Goal: Task Accomplishment & Management: Manage account settings

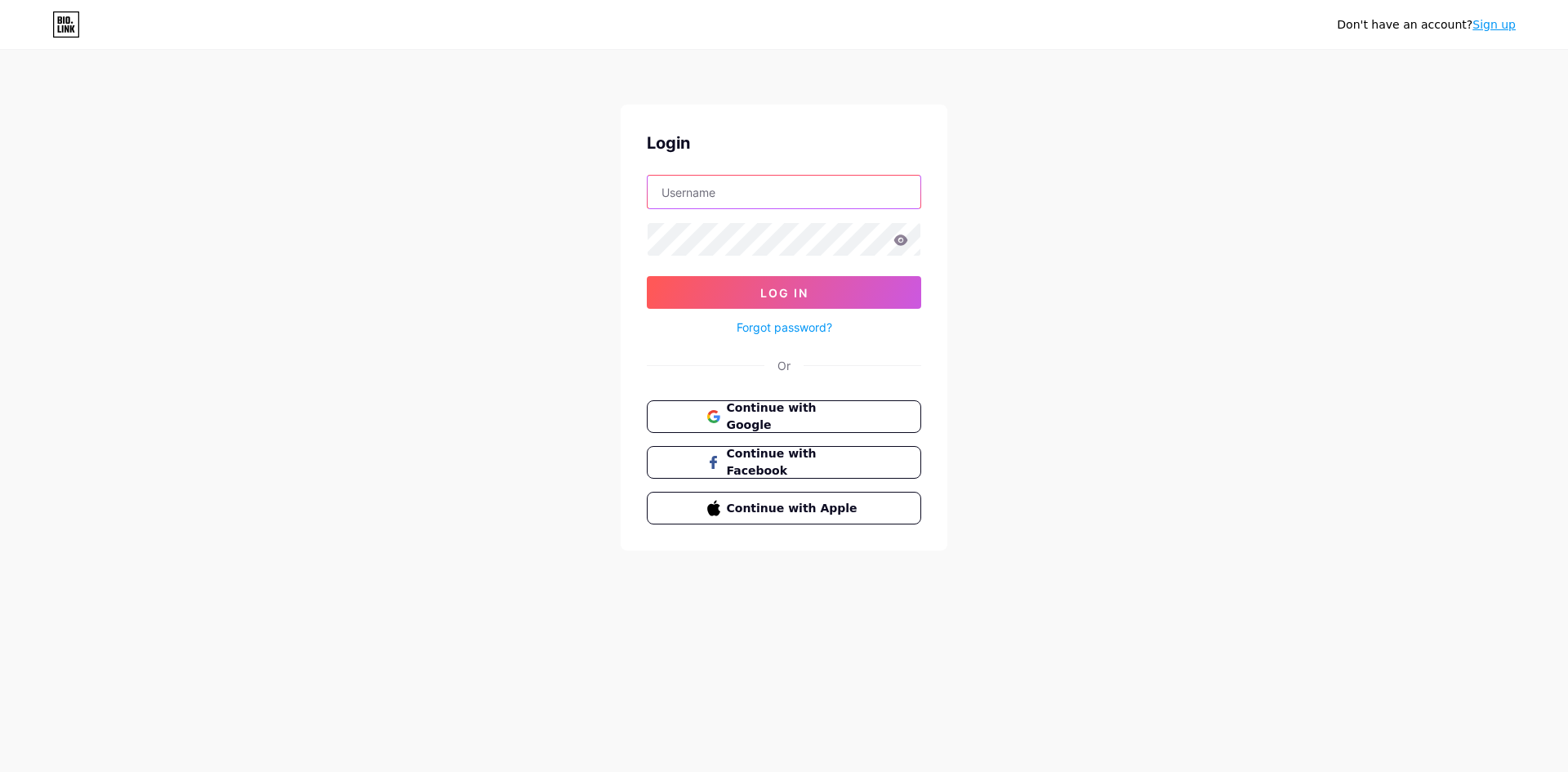
type input "[EMAIL_ADDRESS][DOMAIN_NAME]"
click at [747, 275] on form "[EMAIL_ADDRESS][DOMAIN_NAME] Log In Forgot password?" at bounding box center [784, 255] width 275 height 163
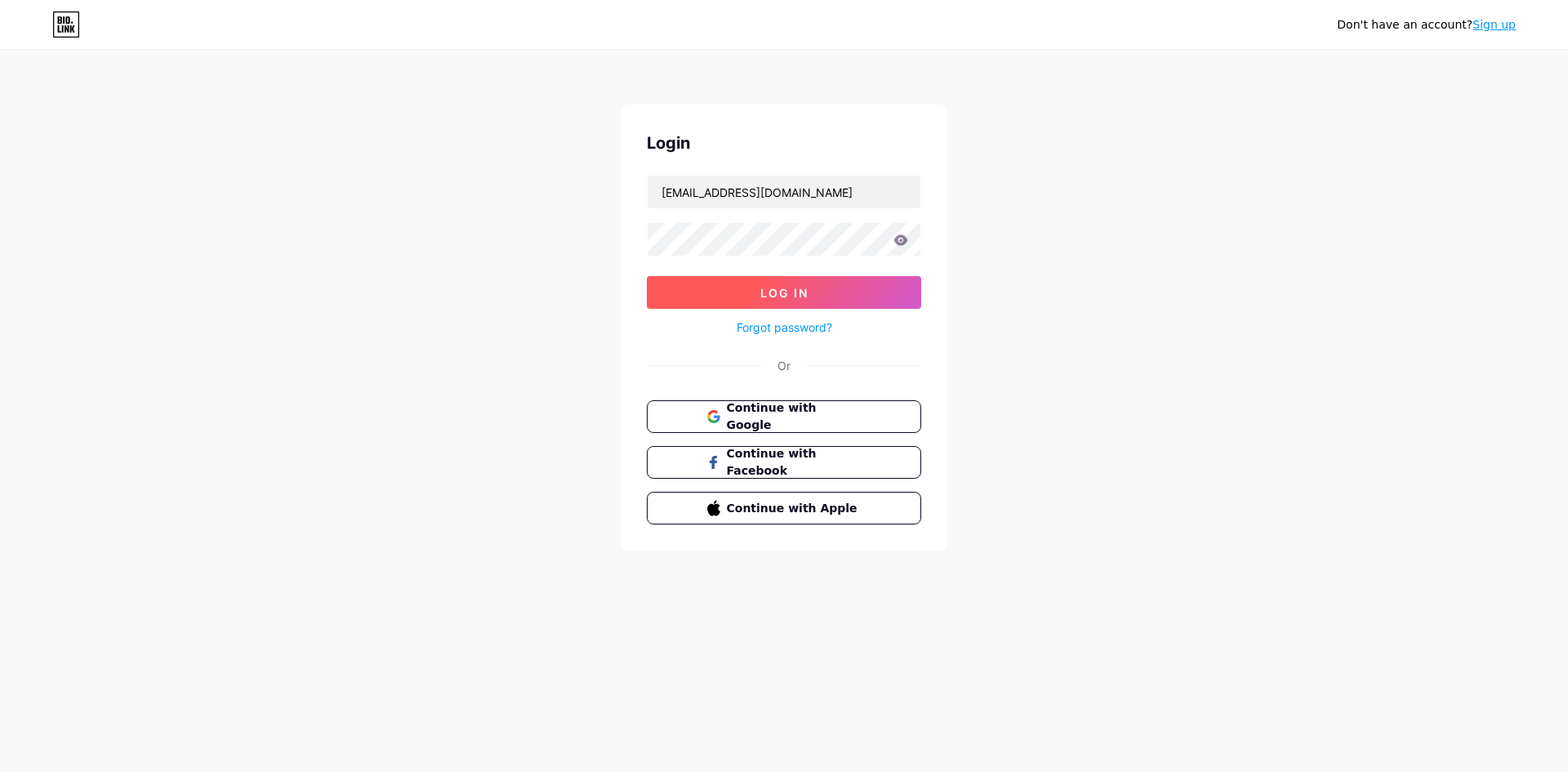
click at [748, 286] on button "Log In" at bounding box center [784, 292] width 275 height 33
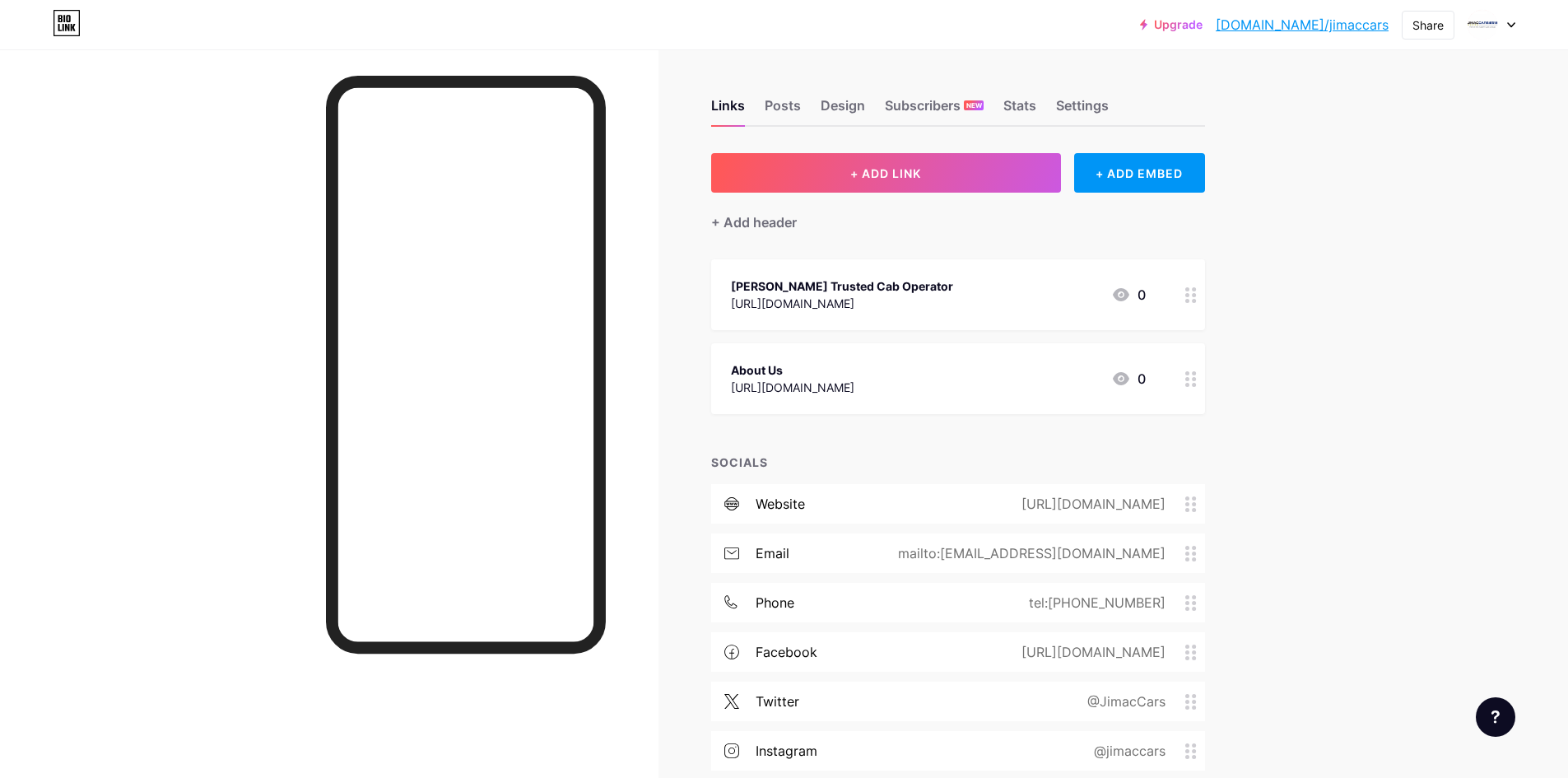
click at [1323, 26] on link "[DOMAIN_NAME]/jimaccars" at bounding box center [1301, 24] width 173 height 19
click at [1499, 26] on div at bounding box center [1491, 25] width 48 height 30
click at [1390, 147] on div "+ Add a new page" at bounding box center [1413, 143] width 184 height 17
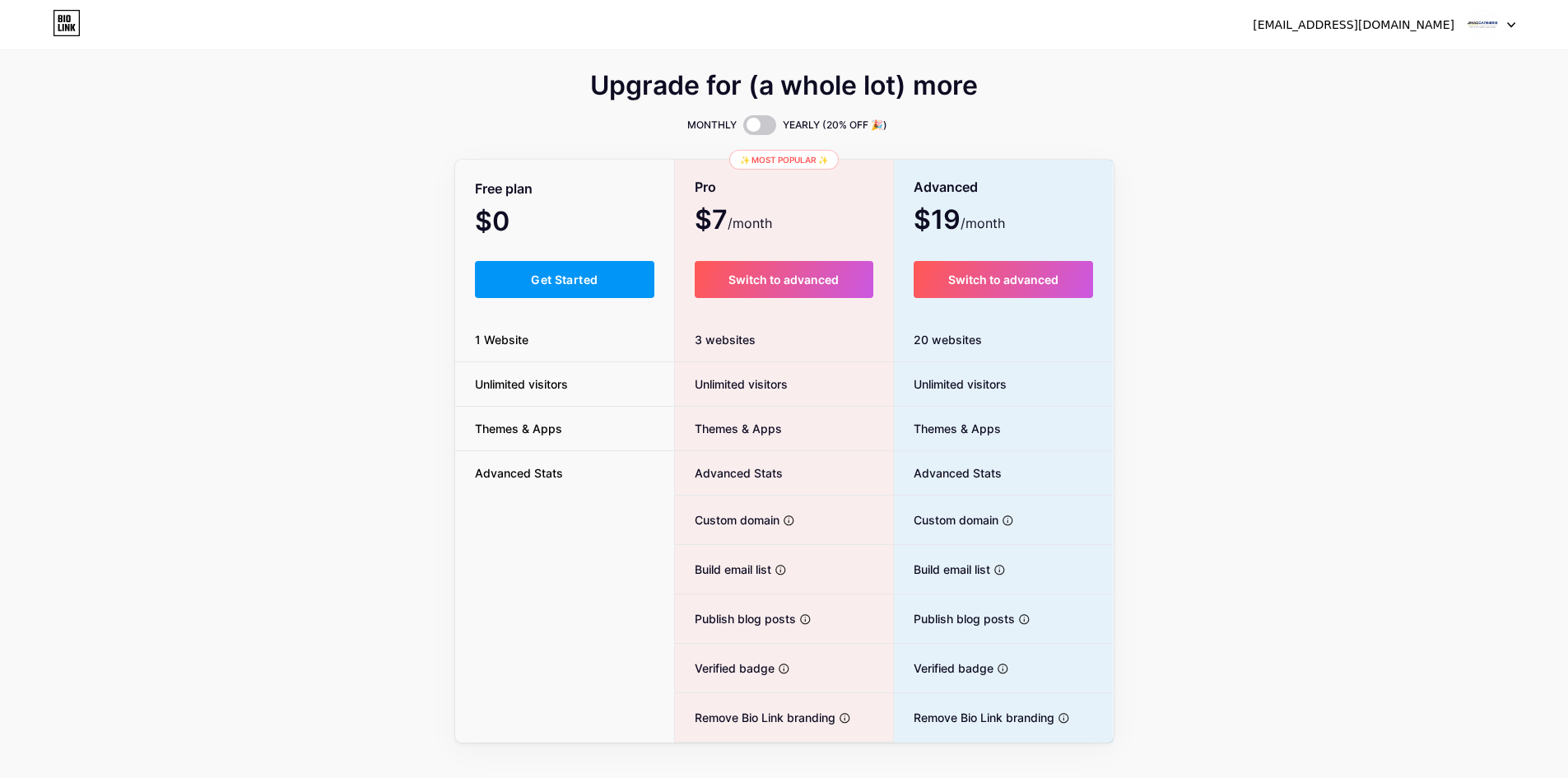
click at [1523, 24] on div "[EMAIL_ADDRESS][DOMAIN_NAME] Dashboard Logout" at bounding box center [784, 25] width 1568 height 30
click at [1502, 24] on div at bounding box center [1491, 25] width 48 height 30
click at [1358, 109] on li "Logout" at bounding box center [1411, 112] width 204 height 44
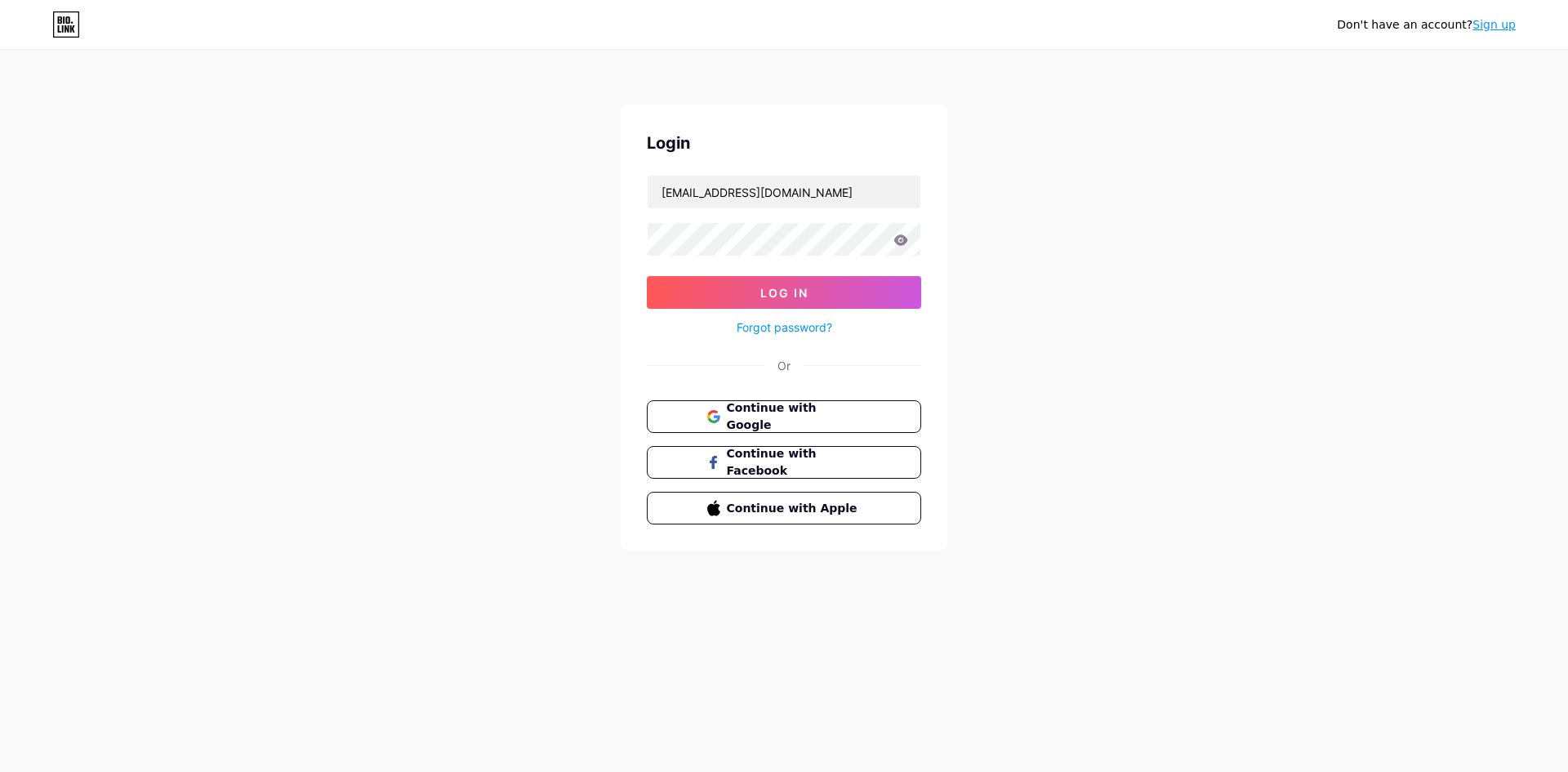
click at [736, 172] on div "Login [EMAIL_ADDRESS][DOMAIN_NAME] Log In Forgot password? Or Continue with Goo…" at bounding box center [783, 327] width 326 height 446
click at [739, 186] on input "[EMAIL_ADDRESS][DOMAIN_NAME]" at bounding box center [784, 192] width 273 height 33
type input "[EMAIL_ADDRESS][DOMAIN_NAME]"
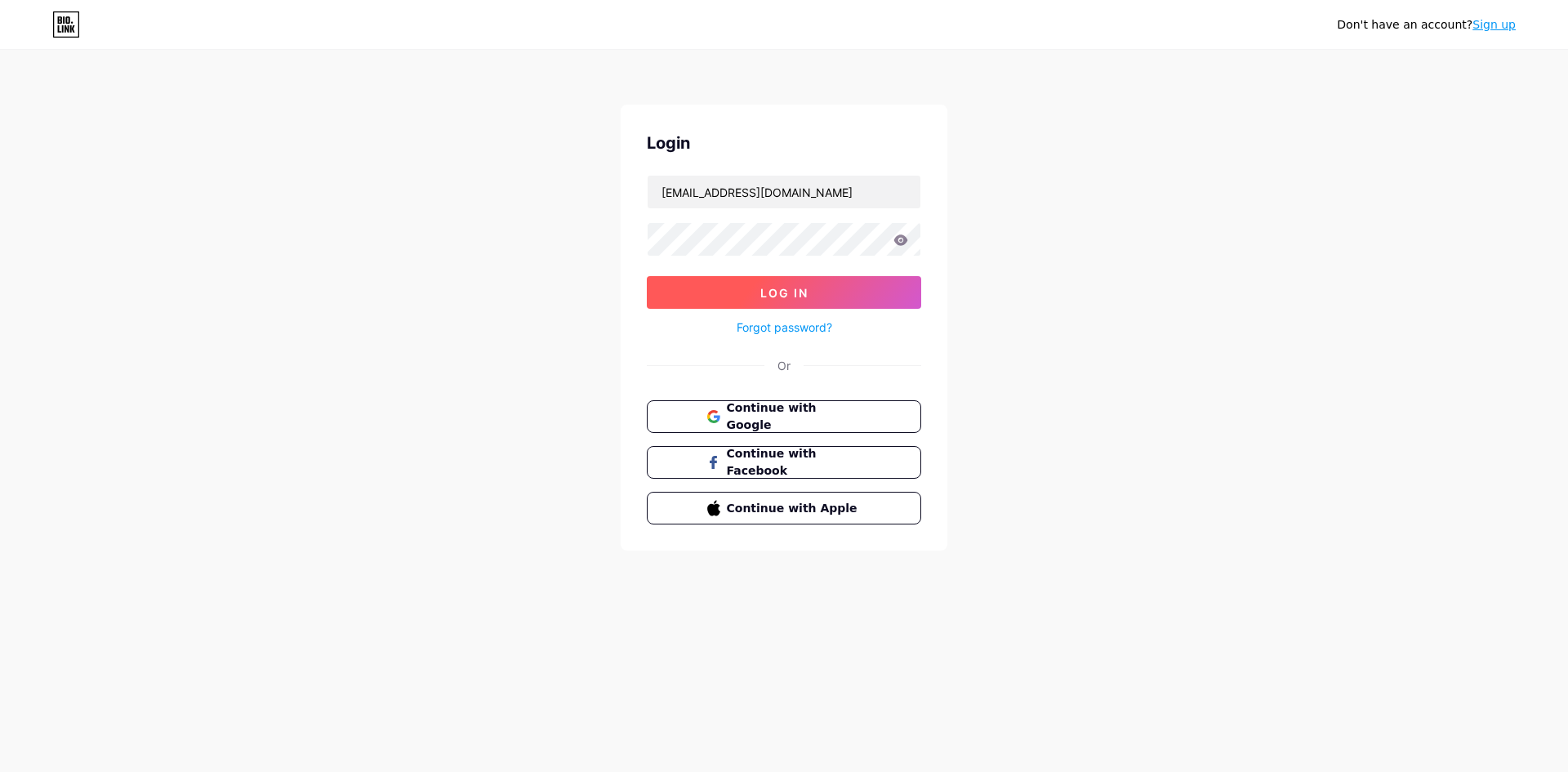
click at [786, 299] on span "Log In" at bounding box center [784, 292] width 48 height 14
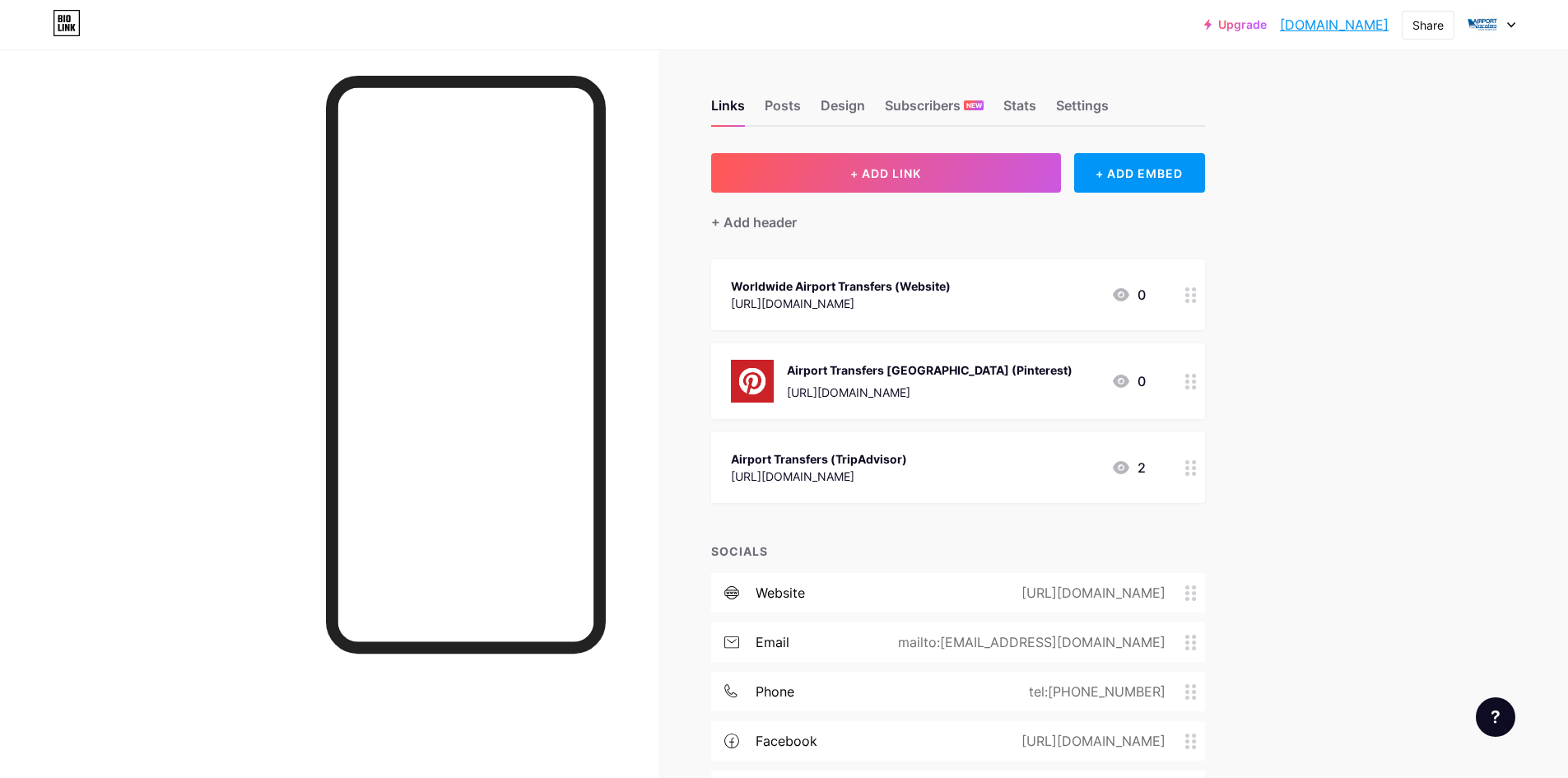
click at [1334, 28] on link "[DOMAIN_NAME]" at bounding box center [1334, 24] width 108 height 19
